Goal: Task Accomplishment & Management: Manage account settings

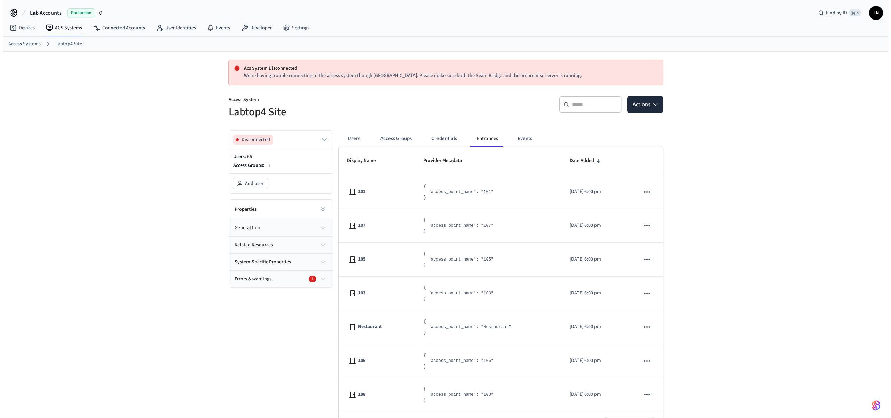
scroll to position [188, 0]
click at [630, 107] on button "Actions" at bounding box center [642, 104] width 36 height 17
drag, startPoint x: 443, startPoint y: 104, endPoint x: 180, endPoint y: 38, distance: 271.3
click at [431, 104] on div "Access System Labtop4 Site ​ ​ Actions" at bounding box center [438, 103] width 443 height 31
click at [68, 29] on link "ACS Systems" at bounding box center [61, 28] width 47 height 13
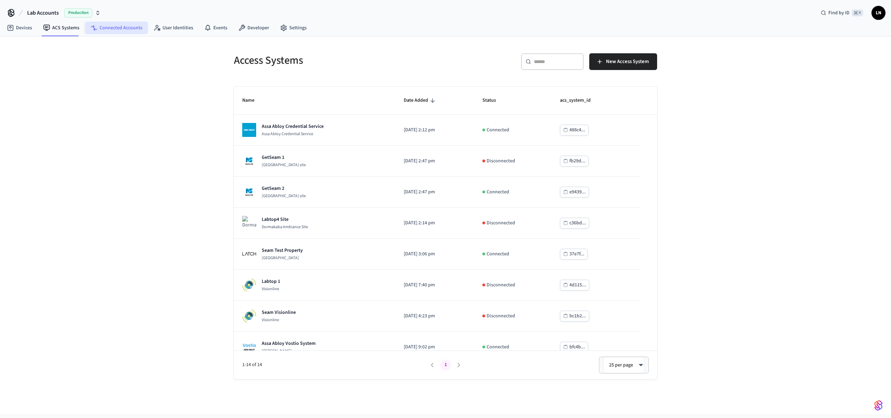
click at [102, 27] on link "Connected Accounts" at bounding box center [116, 28] width 63 height 13
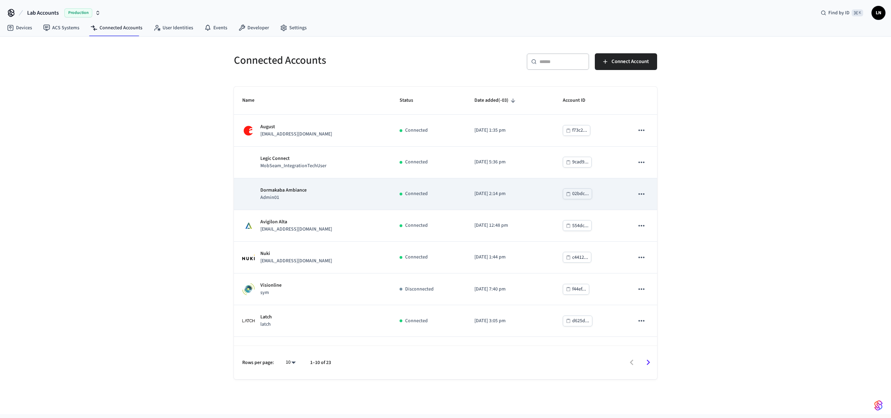
click at [348, 195] on div "Dormakaba Ambiance Admin01" at bounding box center [312, 194] width 141 height 15
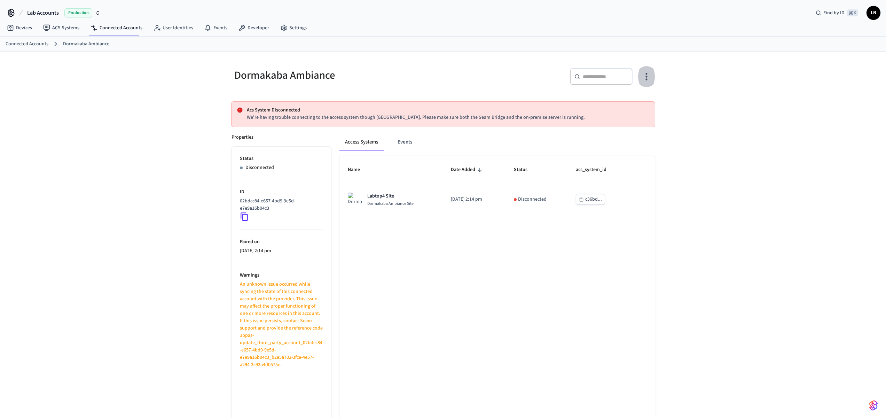
click at [650, 79] on icon "button" at bounding box center [646, 76] width 11 height 11
click at [628, 105] on span "Sync Account" at bounding box center [626, 105] width 28 height 7
click at [241, 209] on div at bounding box center [445, 209] width 891 height 418
click at [241, 212] on body "Connected account successfully polled! Lab Accounts Production Find by ID ⌘ K L…" at bounding box center [443, 224] width 886 height 448
click at [241, 214] on icon at bounding box center [244, 216] width 9 height 9
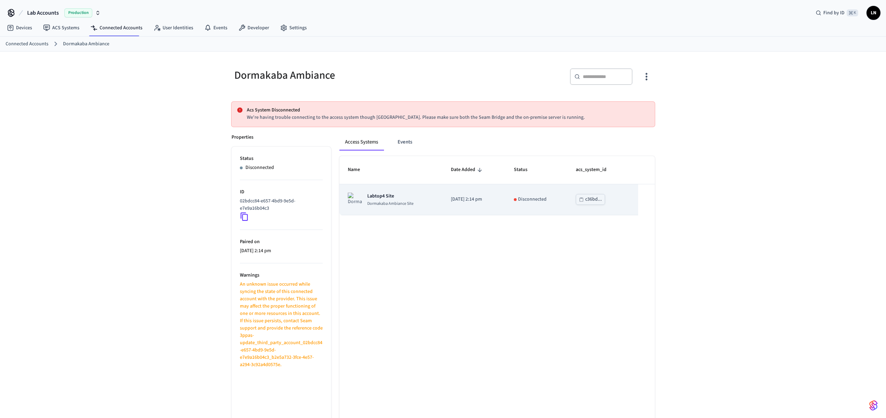
click at [442, 208] on td "[DATE] 2:14 pm" at bounding box center [473, 199] width 63 height 31
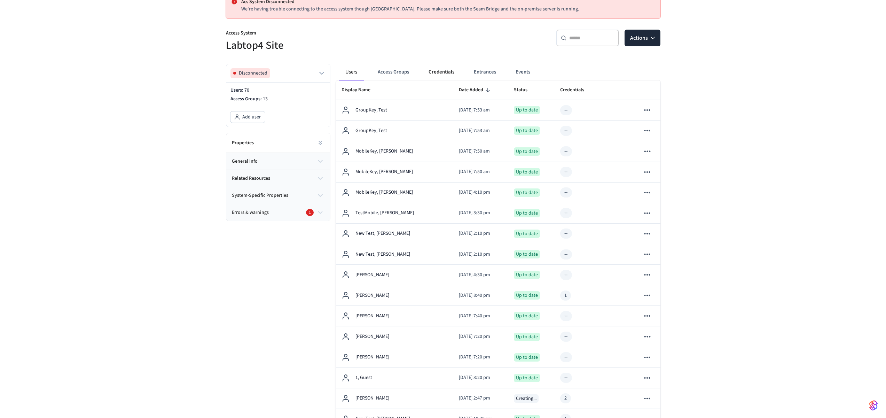
click at [438, 69] on button "Credentials" at bounding box center [441, 72] width 37 height 17
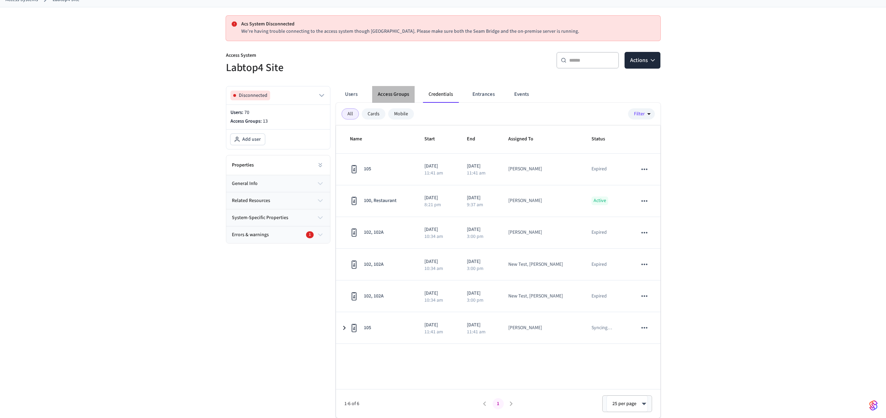
click at [392, 92] on button "Access Groups" at bounding box center [393, 94] width 42 height 17
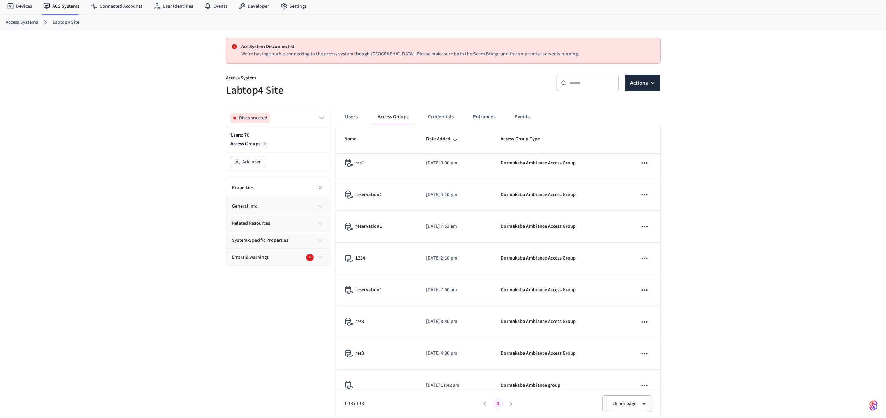
scroll to position [170, 0]
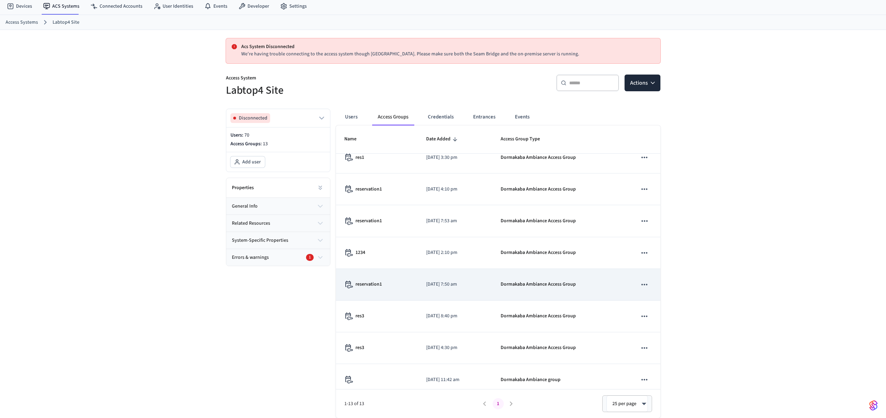
click at [405, 286] on td "reservation1" at bounding box center [377, 285] width 82 height 32
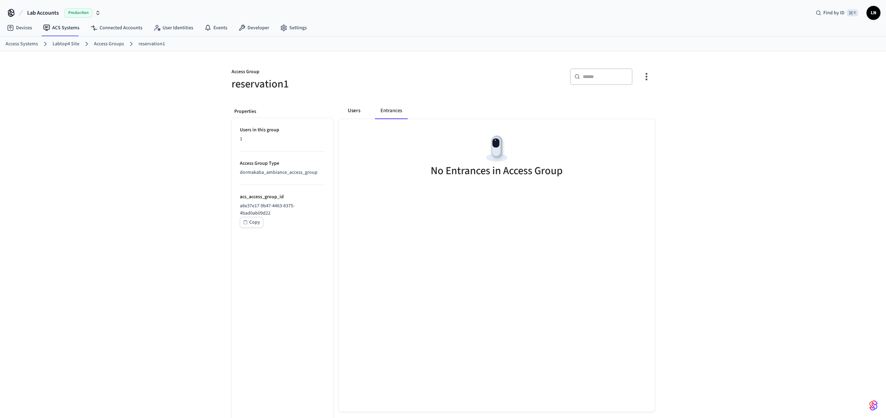
click at [352, 116] on button "Users" at bounding box center [353, 110] width 25 height 17
click at [390, 111] on button "Entrances" at bounding box center [391, 110] width 33 height 17
click at [366, 111] on div "Users Entrances" at bounding box center [497, 110] width 313 height 17
click at [357, 111] on button "Users" at bounding box center [353, 110] width 25 height 17
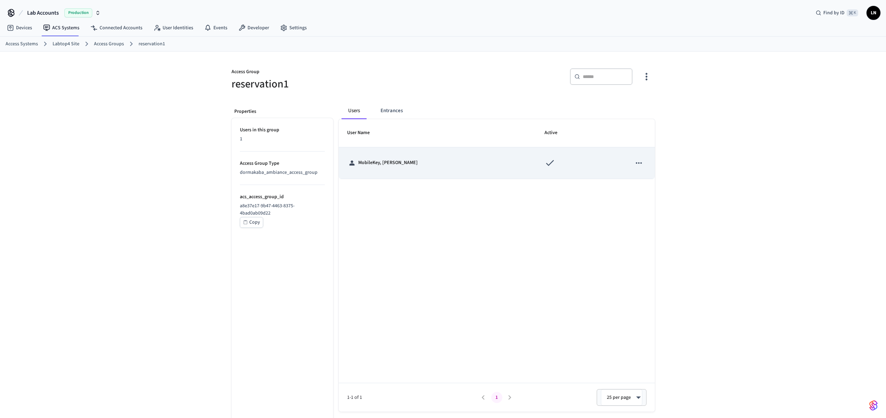
click at [387, 163] on p "MobileKey, LucasDiego" at bounding box center [388, 162] width 60 height 7
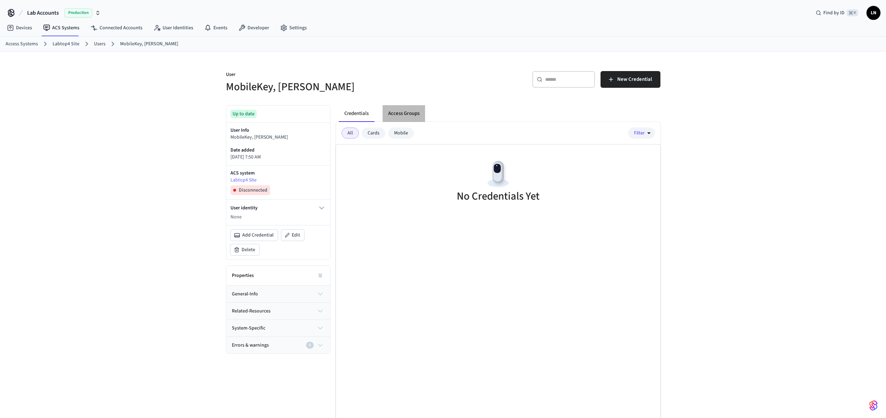
click at [404, 117] on button "Access Groups" at bounding box center [403, 113] width 42 height 17
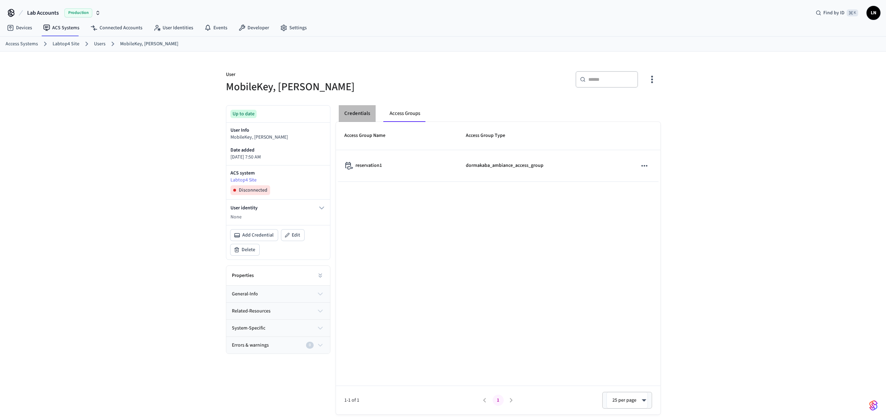
click at [368, 118] on button "Credentials" at bounding box center [357, 113] width 37 height 17
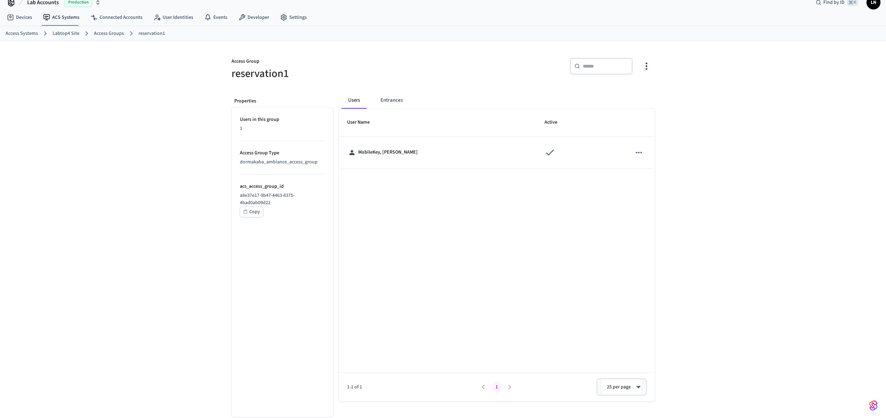
scroll to position [11, 0]
